Goal: Contribute content: Add original content to the website for others to see

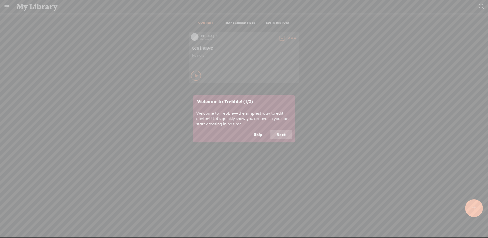
click at [261, 136] on button "Skip" at bounding box center [258, 134] width 21 height 10
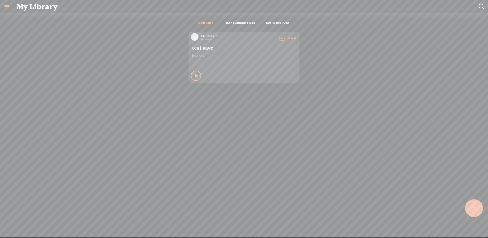
click at [287, 38] on icon at bounding box center [292, 38] width 10 height 10
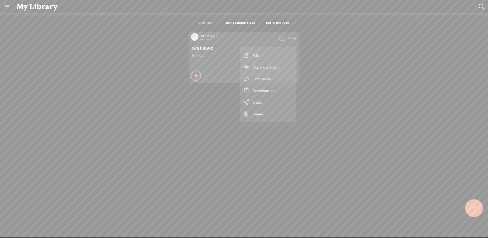
click at [272, 51] on link "Edit" at bounding box center [268, 55] width 51 height 12
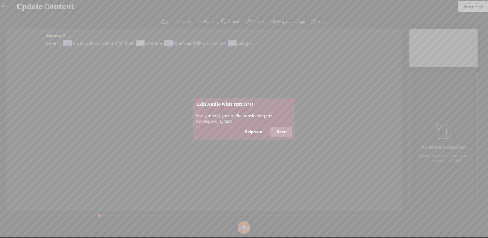
click at [285, 130] on button "Next" at bounding box center [281, 132] width 21 height 10
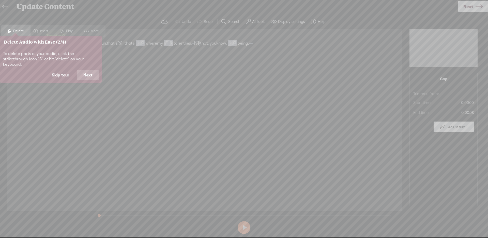
drag, startPoint x: 277, startPoint y: 45, endPoint x: 267, endPoint y: 46, distance: 9.9
click at [267, 46] on icon at bounding box center [244, 119] width 488 height 238
drag, startPoint x: 59, startPoint y: 70, endPoint x: 134, endPoint y: 48, distance: 78.8
click at [59, 70] on button "Skip tour" at bounding box center [61, 75] width 30 height 10
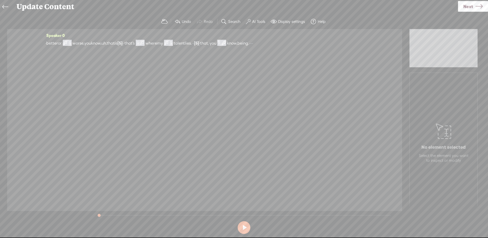
click at [472, 3] on span "Next" at bounding box center [469, 6] width 10 height 13
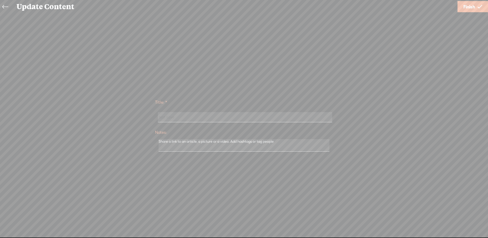
click at [466, 10] on span "Finish" at bounding box center [470, 6] width 12 height 13
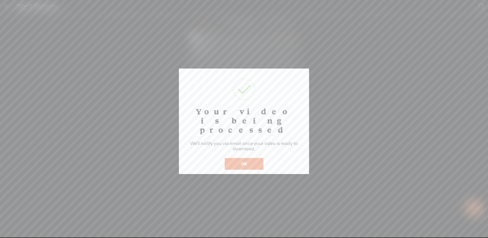
click at [258, 158] on button "OK" at bounding box center [244, 164] width 39 height 12
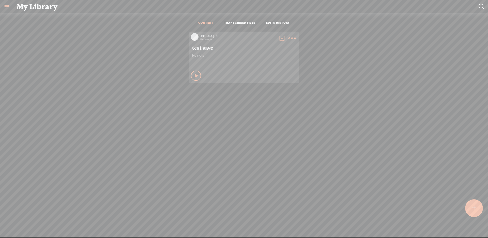
click at [293, 37] on t at bounding box center [292, 38] width 7 height 7
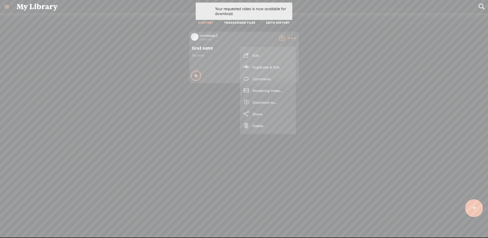
click at [268, 53] on link "Edit" at bounding box center [268, 55] width 51 height 12
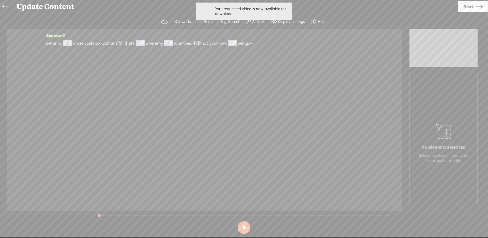
drag, startPoint x: 470, startPoint y: 9, endPoint x: 435, endPoint y: 26, distance: 39.1
click at [469, 9] on span "Next" at bounding box center [469, 6] width 10 height 13
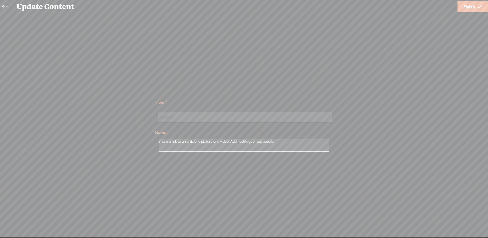
click at [463, 11] on link "Finish" at bounding box center [473, 6] width 31 height 11
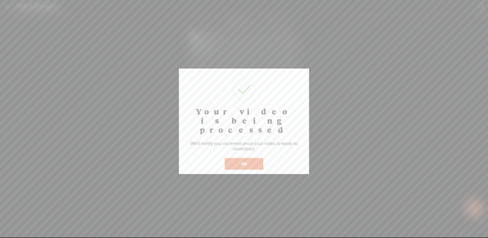
drag, startPoint x: 257, startPoint y: 152, endPoint x: 284, endPoint y: 137, distance: 30.2
click at [257, 158] on button "OK" at bounding box center [244, 164] width 39 height 12
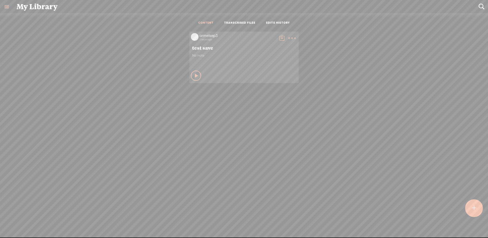
click at [245, 22] on link "TRANSCRIBED FILES" at bounding box center [239, 23] width 31 height 4
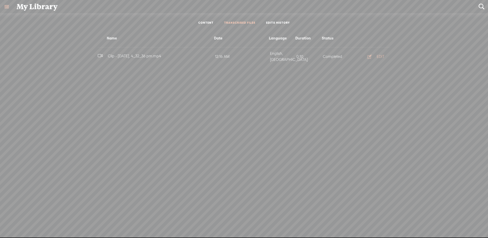
click at [209, 21] on link "CONTENT" at bounding box center [205, 23] width 15 height 4
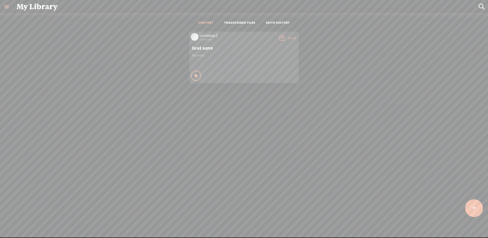
click at [475, 211] on t at bounding box center [474, 207] width 4 height 11
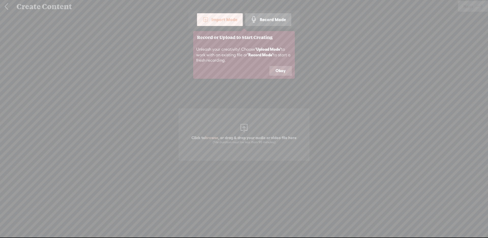
drag, startPoint x: 278, startPoint y: 73, endPoint x: 278, endPoint y: 80, distance: 6.9
click at [278, 73] on button "Okay" at bounding box center [281, 71] width 22 height 10
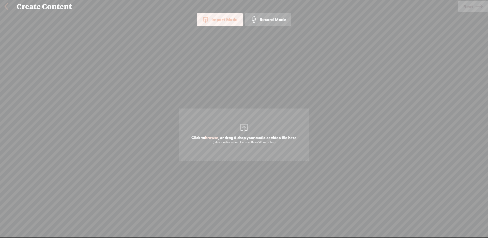
click at [272, 124] on span "Click to browse , or drag & drop your audio or video file here (File duration m…" at bounding box center [244, 134] width 131 height 52
click at [8, 5] on link at bounding box center [6, 6] width 13 height 13
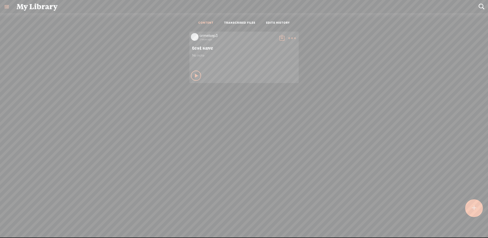
drag, startPoint x: 9, startPoint y: 8, endPoint x: 20, endPoint y: 17, distance: 14.3
click at [8, 8] on link at bounding box center [6, 6] width 13 height 13
click at [34, 19] on div "armelsep3" at bounding box center [28, 16] width 49 height 25
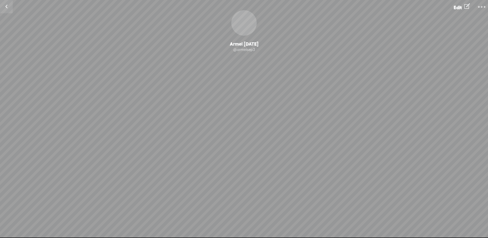
drag, startPoint x: 9, startPoint y: 9, endPoint x: 19, endPoint y: 24, distance: 18.0
click at [9, 9] on link at bounding box center [6, 6] width 13 height 13
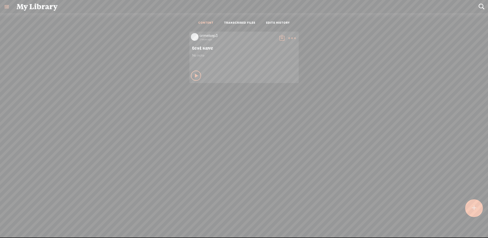
click at [480, 204] on div at bounding box center [474, 208] width 18 height 18
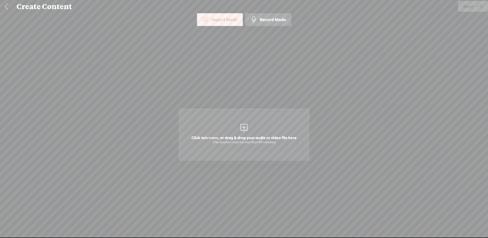
click at [238, 127] on span "Click to browse , or drag & drop your audio or video file here (File duration m…" at bounding box center [244, 134] width 131 height 52
click at [469, 7] on span "Next" at bounding box center [469, 6] width 10 height 13
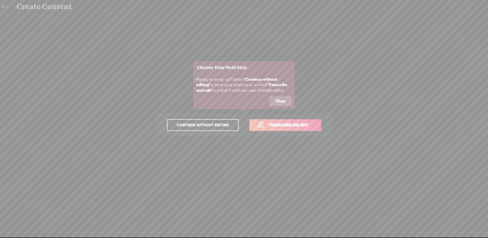
click at [312, 121] on link "Transcribe and edit" at bounding box center [286, 125] width 72 height 12
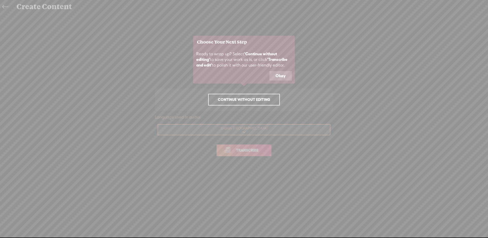
drag, startPoint x: 276, startPoint y: 80, endPoint x: 260, endPoint y: 137, distance: 58.3
click at [276, 80] on footer "Okay" at bounding box center [244, 77] width 102 height 13
click at [257, 157] on icon at bounding box center [244, 119] width 488 height 238
drag, startPoint x: 255, startPoint y: 153, endPoint x: 272, endPoint y: 96, distance: 59.6
click at [256, 152] on icon at bounding box center [244, 119] width 488 height 238
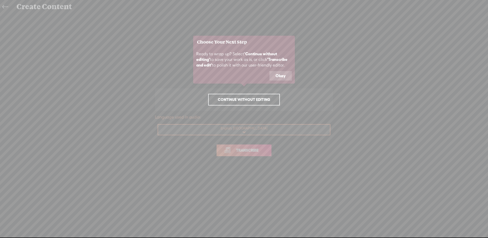
click at [278, 79] on button "Okay" at bounding box center [281, 76] width 22 height 10
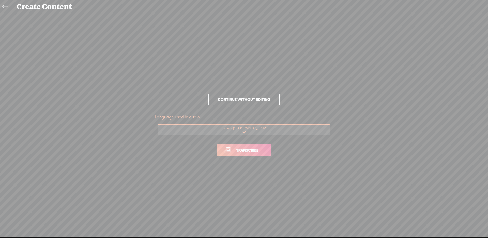
click at [250, 155] on link "Transcribe" at bounding box center [244, 150] width 55 height 12
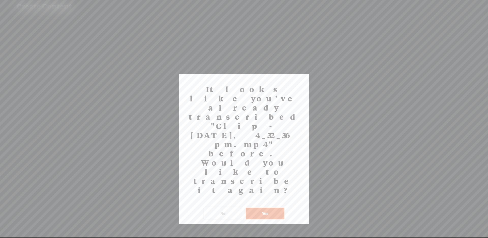
click at [256, 207] on button "Yes" at bounding box center [265, 213] width 39 height 12
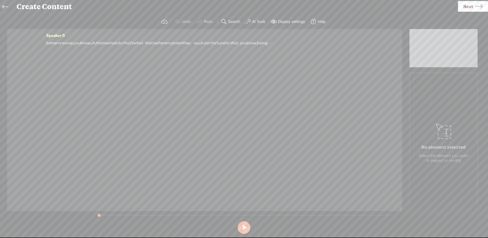
click at [7, 6] on icon at bounding box center [5, 6] width 6 height 11
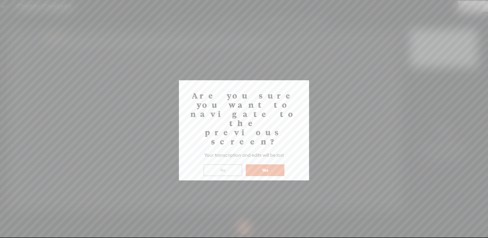
click at [230, 164] on button "No" at bounding box center [223, 170] width 39 height 12
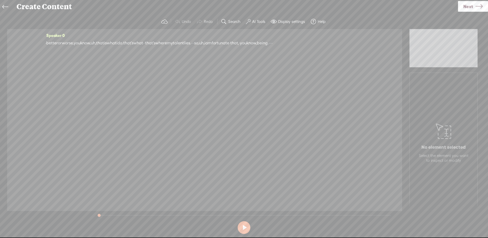
drag, startPoint x: 197, startPoint y: 47, endPoint x: 229, endPoint y: 49, distance: 32.1
click at [229, 49] on div "Speaker 0 · better or worse, you know, uh, that is what i do. that's what · · t…" at bounding box center [204, 41] width 319 height 19
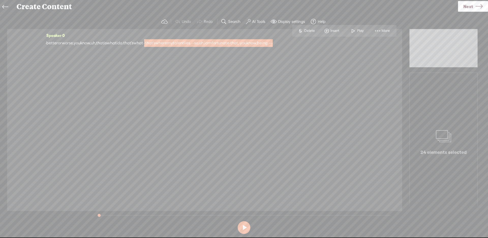
click at [191, 44] on span "lies." at bounding box center [187, 43] width 7 height 8
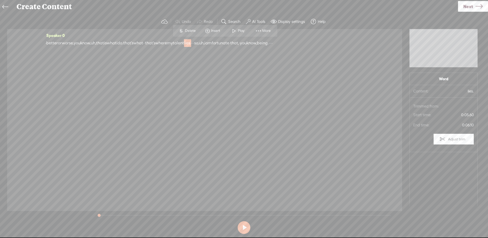
drag, startPoint x: 226, startPoint y: 44, endPoint x: 187, endPoint y: 42, distance: 39.2
click at [187, 42] on div "· better or worse, you know, uh, that is what i do. that's what · · that's wher…" at bounding box center [204, 43] width 319 height 8
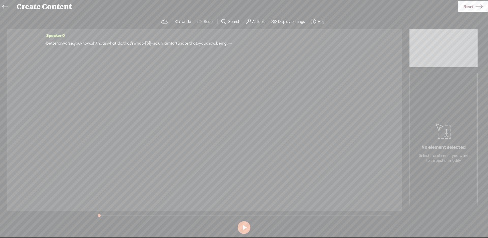
click at [447, 7] on div "Create Content" at bounding box center [235, 6] width 445 height 13
click at [469, 8] on span "Next" at bounding box center [469, 6] width 10 height 13
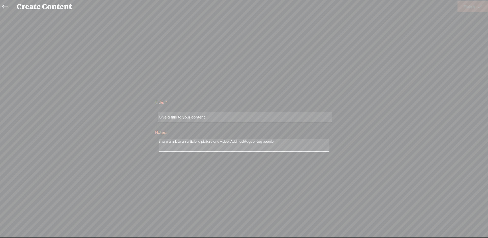
click at [285, 117] on input "text" at bounding box center [245, 117] width 174 height 10
type input "ij"
drag, startPoint x: 469, startPoint y: 7, endPoint x: 461, endPoint y: 8, distance: 8.0
click at [469, 7] on span "Finish" at bounding box center [470, 6] width 12 height 13
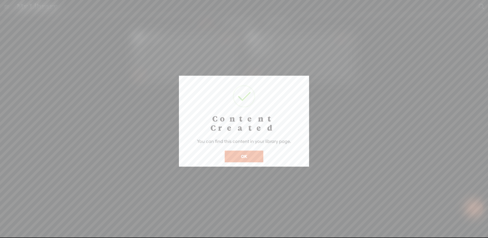
click at [238, 144] on div "OK" at bounding box center [244, 153] width 41 height 18
click at [237, 150] on button "OK" at bounding box center [244, 156] width 39 height 12
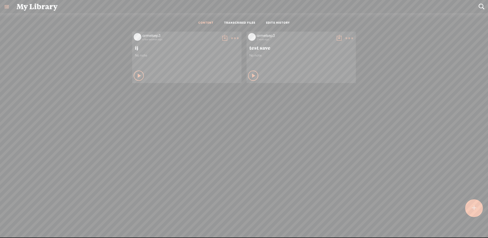
click at [240, 37] on icon at bounding box center [235, 38] width 10 height 10
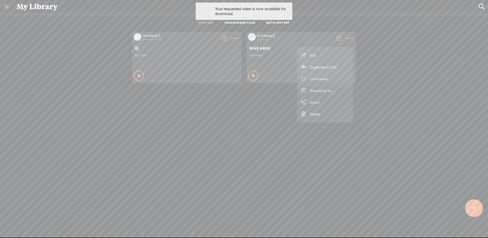
click at [228, 39] on t at bounding box center [224, 38] width 7 height 7
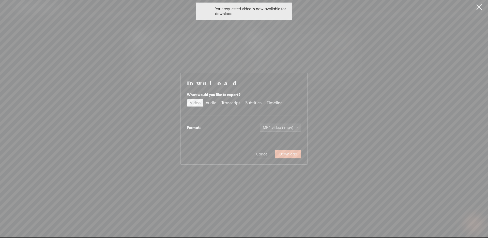
drag, startPoint x: 480, startPoint y: 7, endPoint x: 446, endPoint y: 13, distance: 34.0
click at [480, 7] on link at bounding box center [479, 7] width 13 height 14
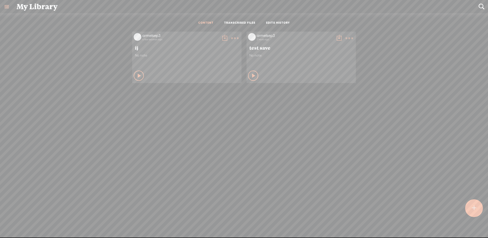
drag, startPoint x: 349, startPoint y: 38, endPoint x: 343, endPoint y: 39, distance: 5.7
click at [348, 38] on t at bounding box center [349, 38] width 7 height 7
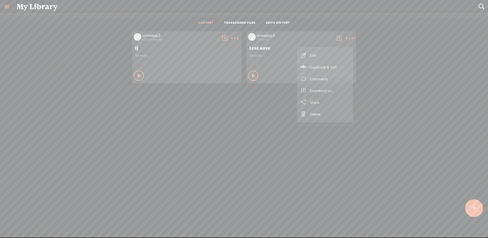
click at [318, 52] on link "Edit" at bounding box center [325, 55] width 51 height 12
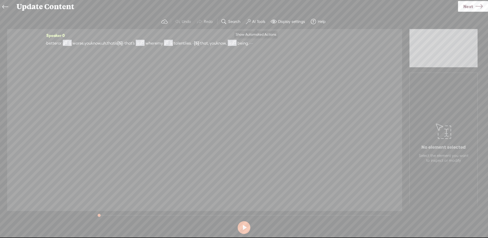
click at [254, 23] on label "AI Tools" at bounding box center [258, 21] width 13 height 5
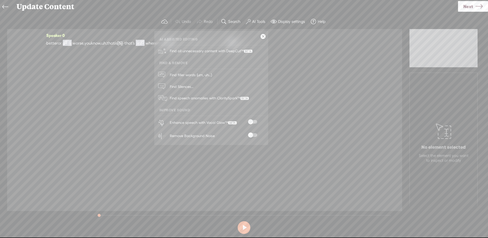
drag, startPoint x: 256, startPoint y: 121, endPoint x: 262, endPoint y: 120, distance: 6.4
click at [255, 121] on span at bounding box center [252, 122] width 9 height 4
click at [109, 101] on div "Speaker 0 · better or worse, you know, uh, that is [S] what i do. that's what ·…" at bounding box center [204, 120] width 395 height 182
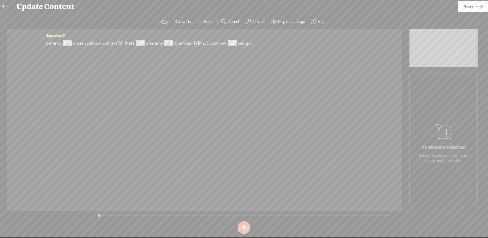
click at [216, 43] on span "you" at bounding box center [213, 43] width 7 height 8
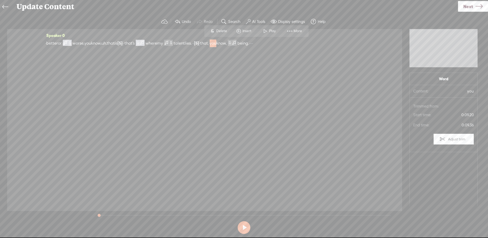
click at [234, 31] on span "Insert" at bounding box center [243, 30] width 25 height 9
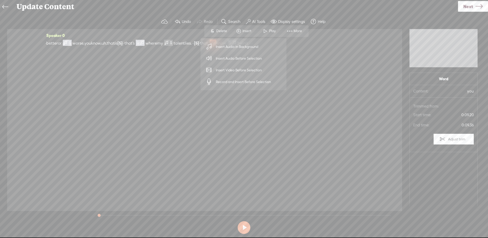
click at [232, 43] on span "Insert Audio in Background" at bounding box center [237, 46] width 63 height 11
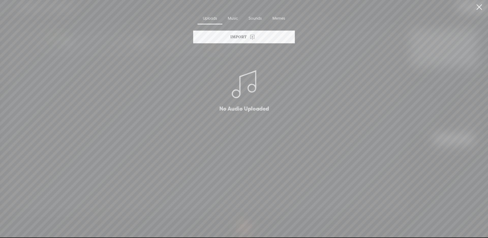
click at [237, 32] on div "Import" at bounding box center [244, 37] width 102 height 13
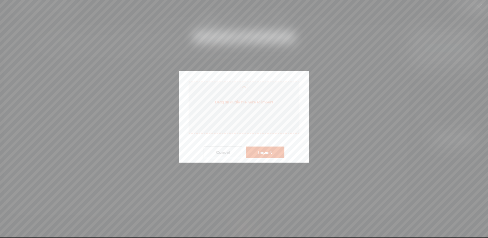
click at [240, 83] on div at bounding box center [244, 87] width 10 height 10
click at [268, 149] on button "Import" at bounding box center [265, 152] width 39 height 12
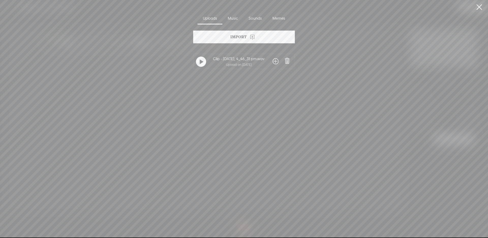
click at [287, 62] on span at bounding box center [287, 60] width 7 height 7
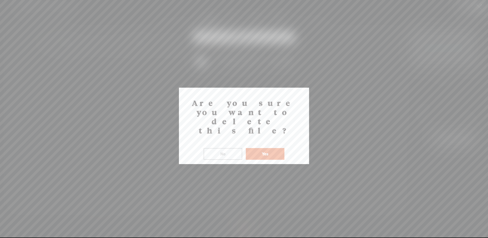
drag, startPoint x: 277, startPoint y: 135, endPoint x: 280, endPoint y: 134, distance: 3.2
click at [277, 148] on button "Yes" at bounding box center [265, 154] width 39 height 12
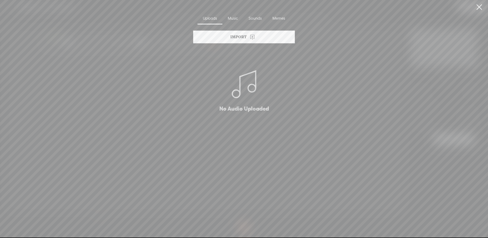
drag, startPoint x: 480, startPoint y: 6, endPoint x: 445, endPoint y: 13, distance: 36.2
click at [480, 6] on link at bounding box center [479, 7] width 13 height 14
